Goal: Use online tool/utility

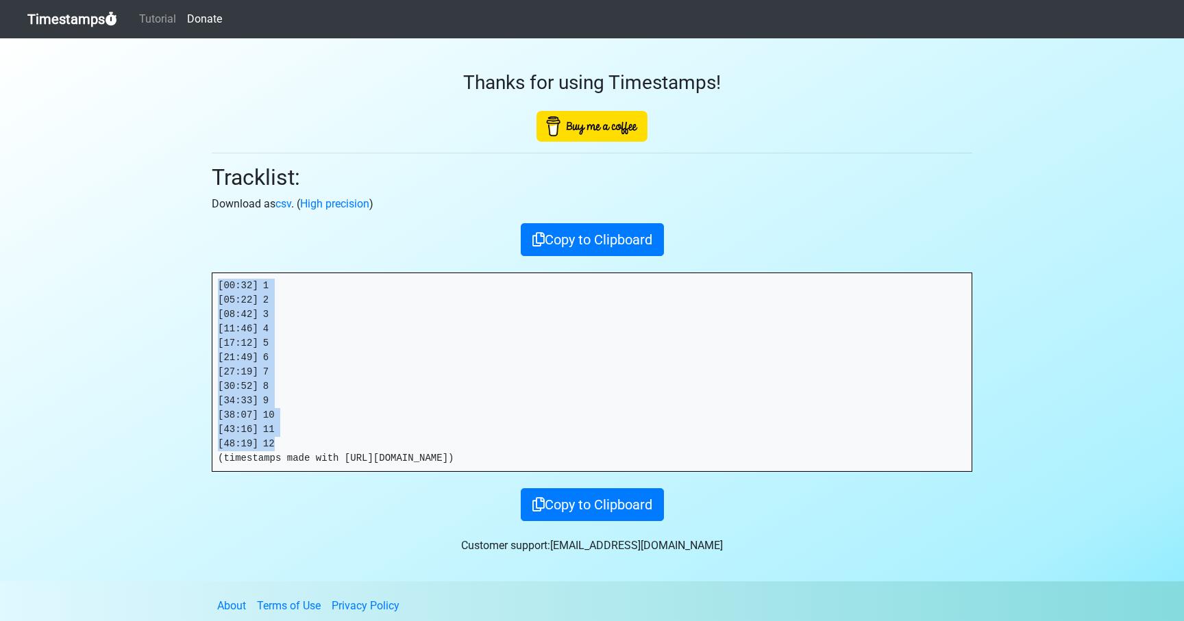
click at [58, 23] on link "Timestamps" at bounding box center [72, 18] width 90 height 27
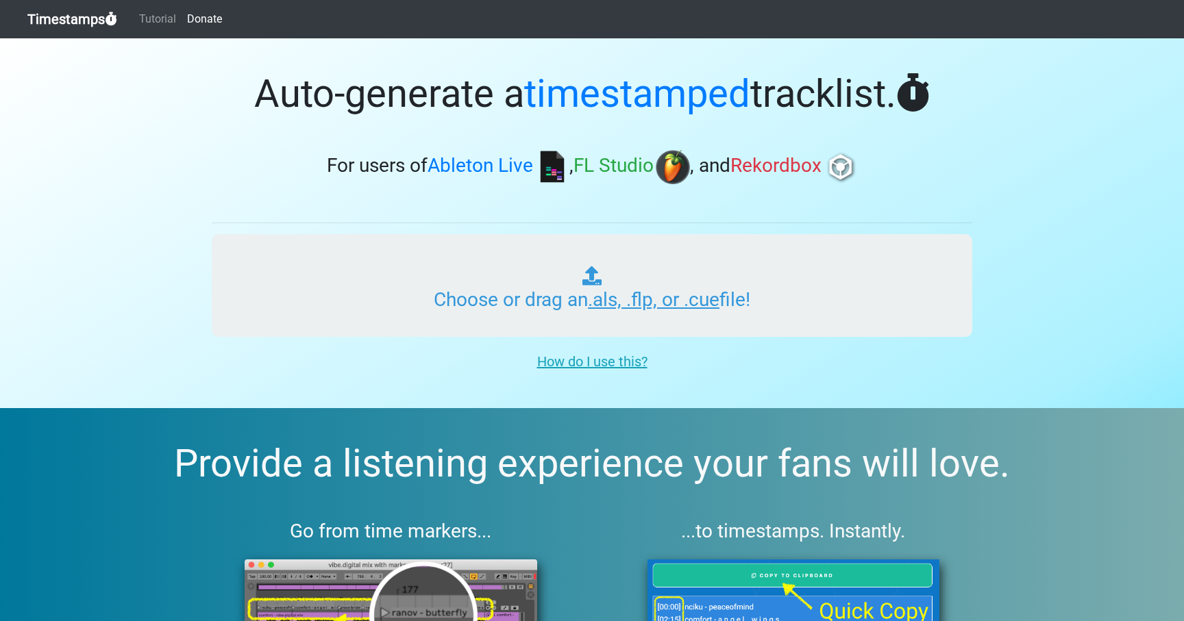
type input "C:\fakepath\NOR #522 (WORLDWIDE).als"
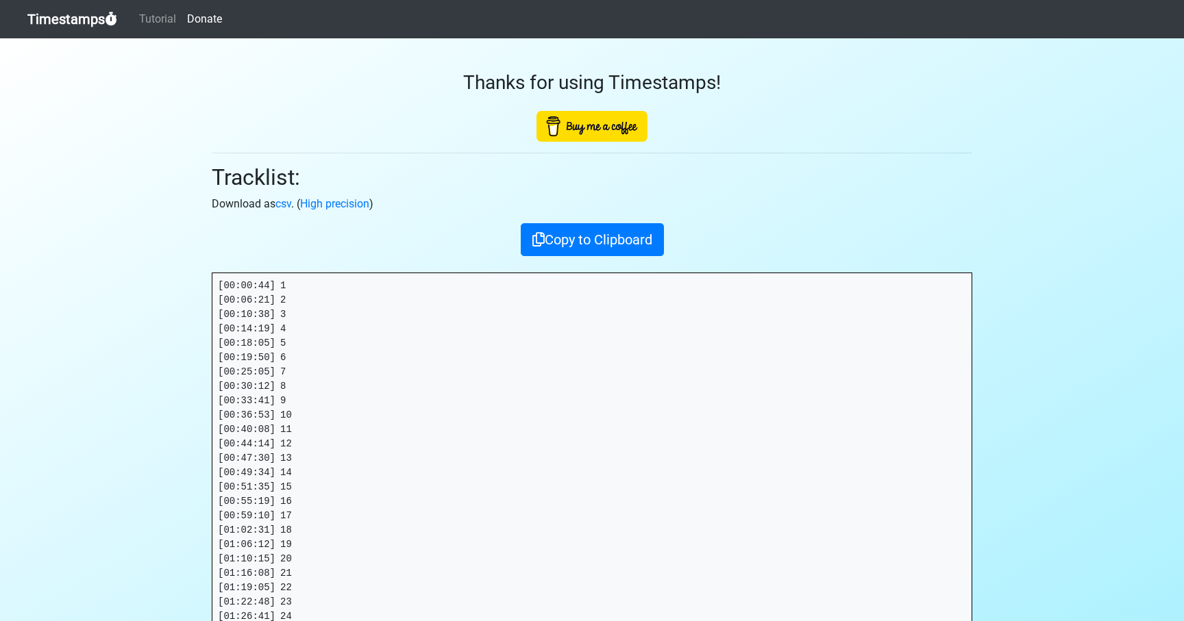
scroll to position [197, 0]
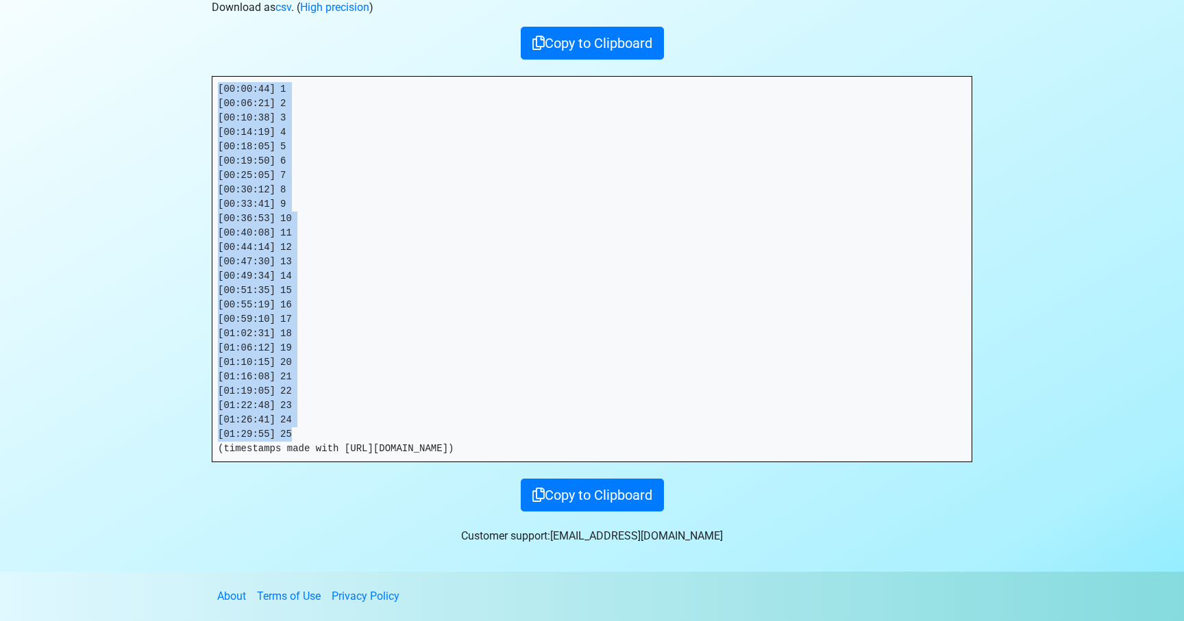
drag, startPoint x: 243, startPoint y: 369, endPoint x: 192, endPoint y: 89, distance: 284.7
click at [192, 89] on section "Thanks for using Timestamps! Tracklist: Download as csv . ( High precision ) Co…" at bounding box center [592, 207] width 1184 height 730
